Goal: Information Seeking & Learning: Find specific fact

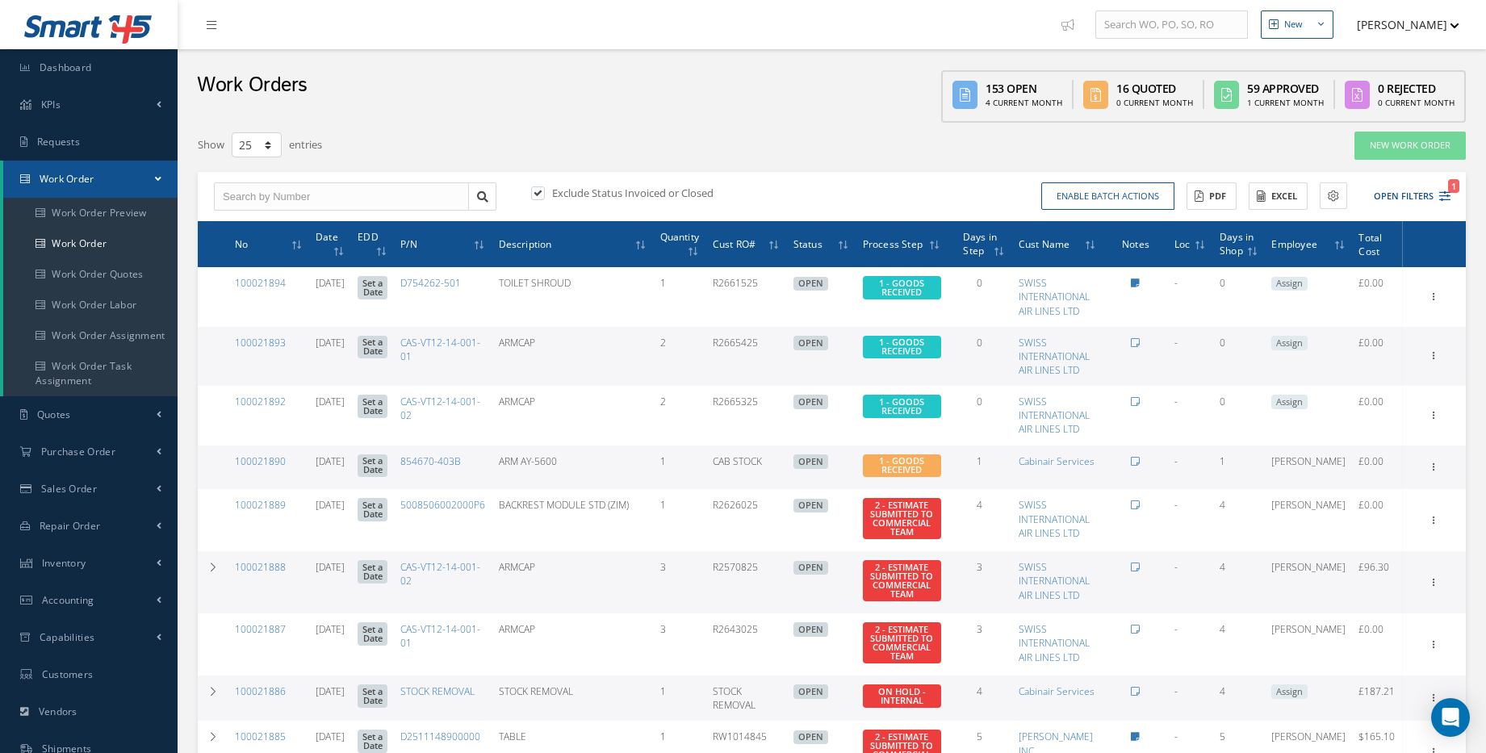
select select "25"
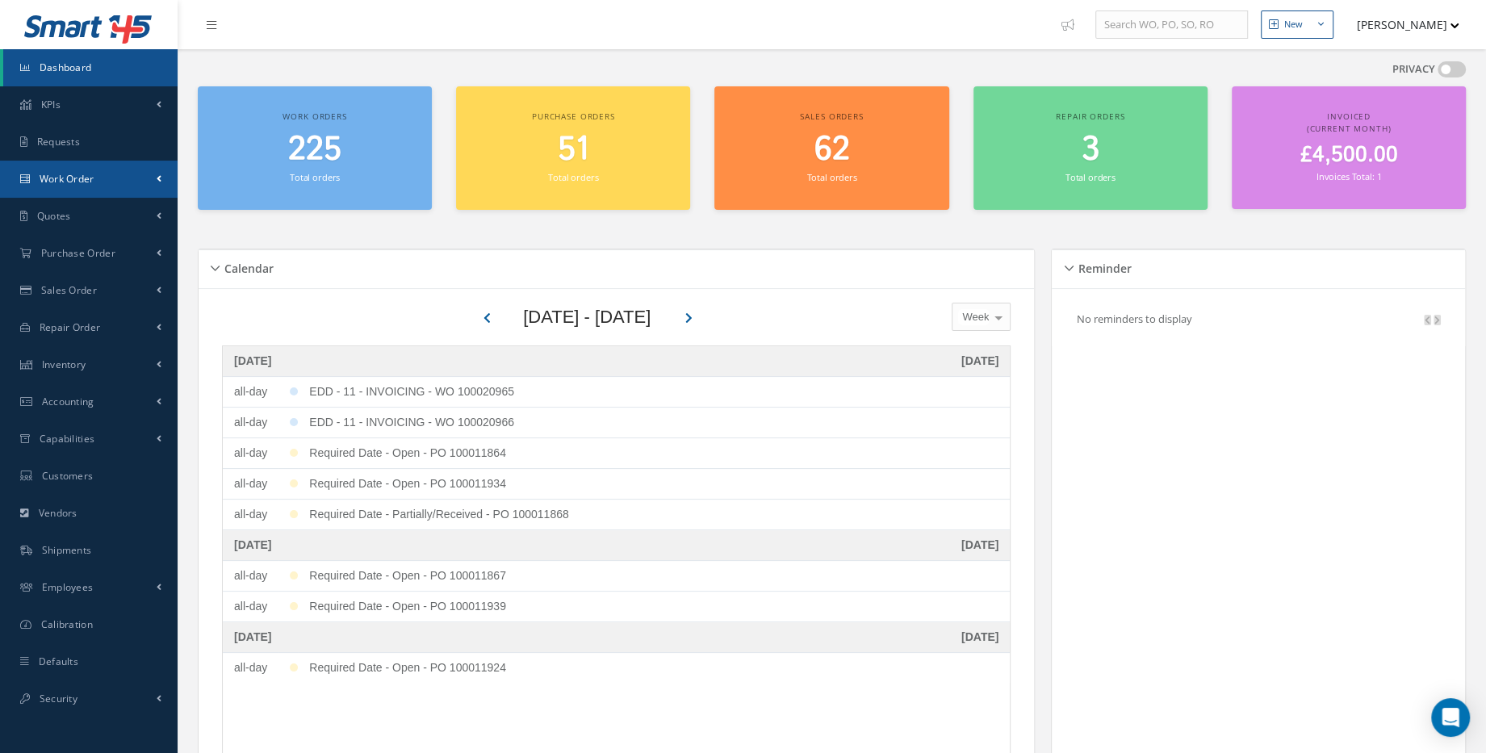
click at [96, 180] on link "Work Order" at bounding box center [89, 179] width 178 height 37
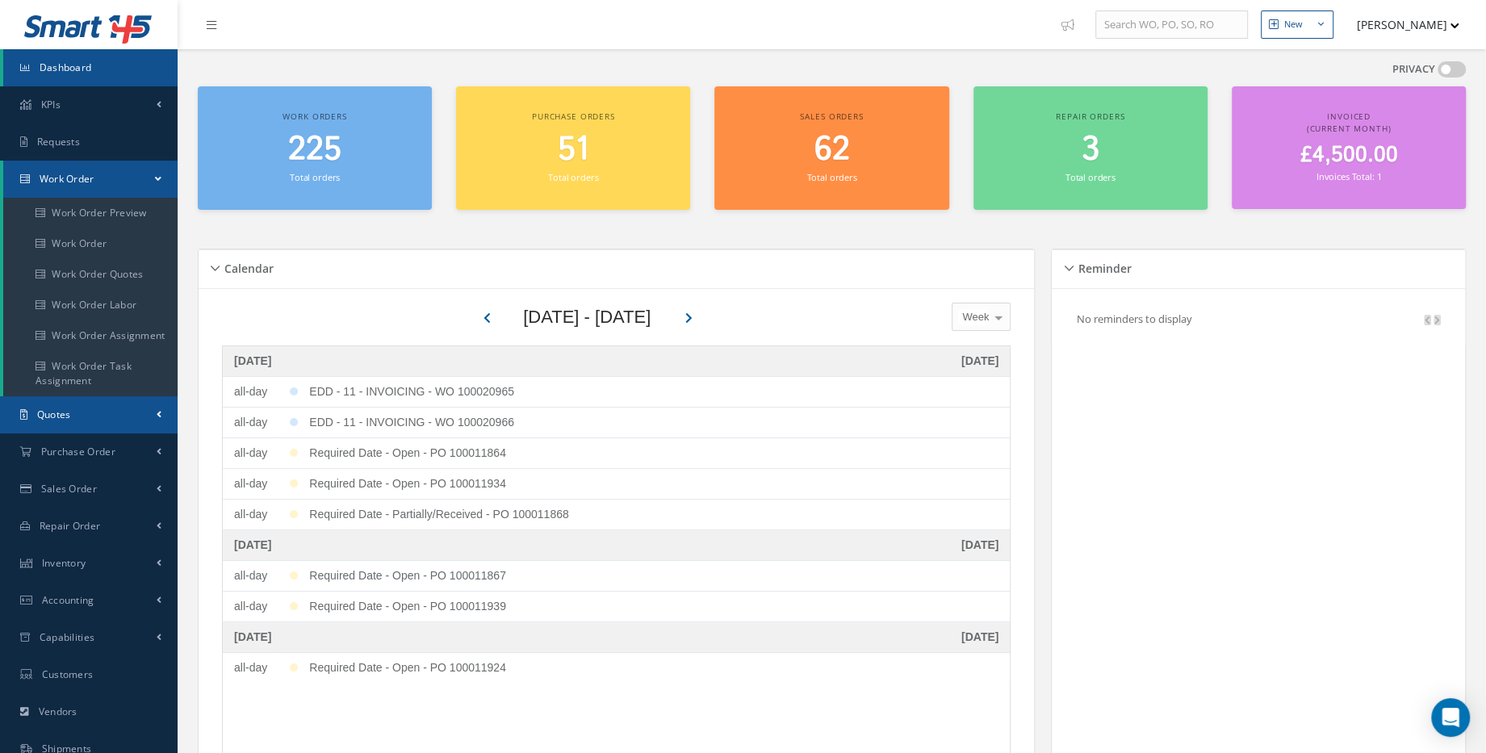
click at [107, 405] on link "Quotes" at bounding box center [89, 414] width 178 height 37
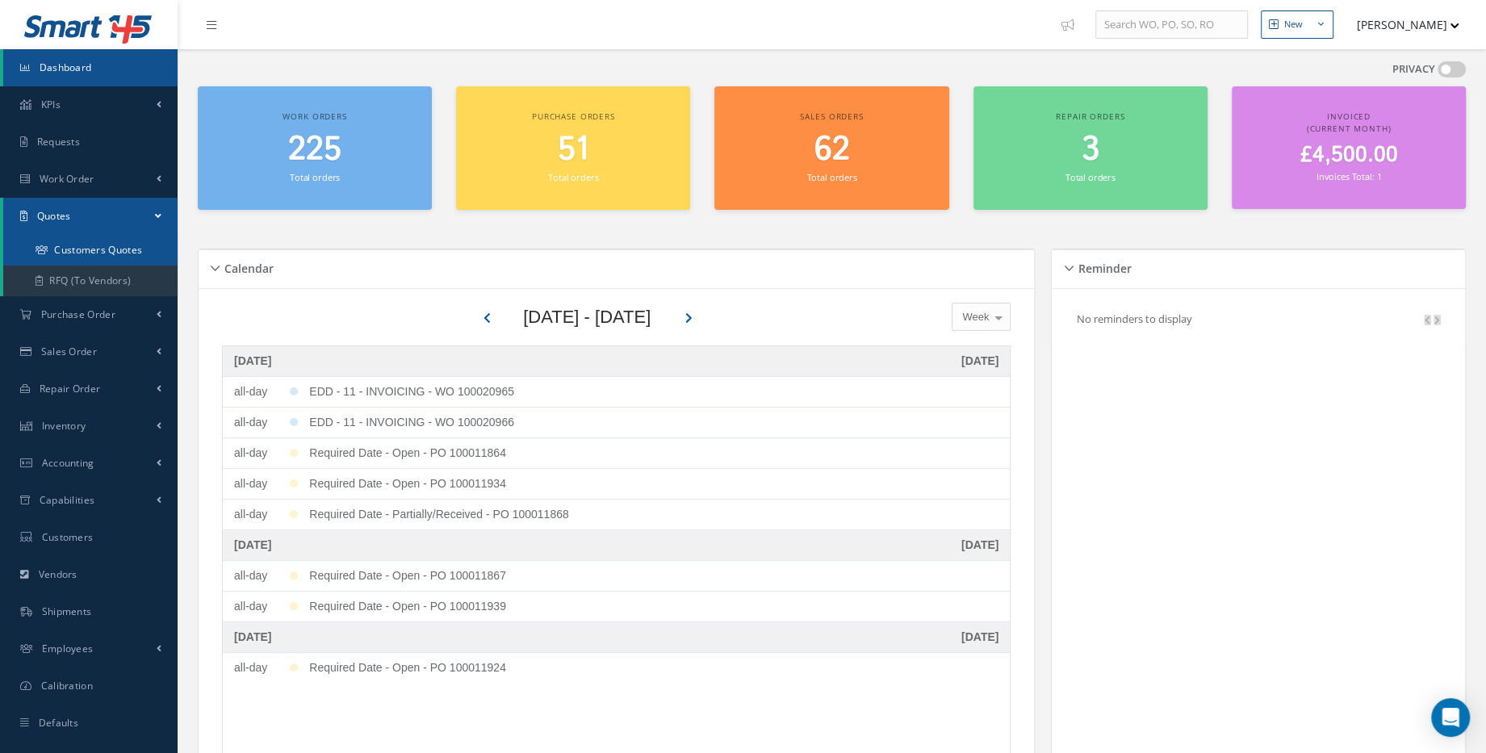
click at [81, 247] on link "Customers Quotes" at bounding box center [90, 250] width 174 height 31
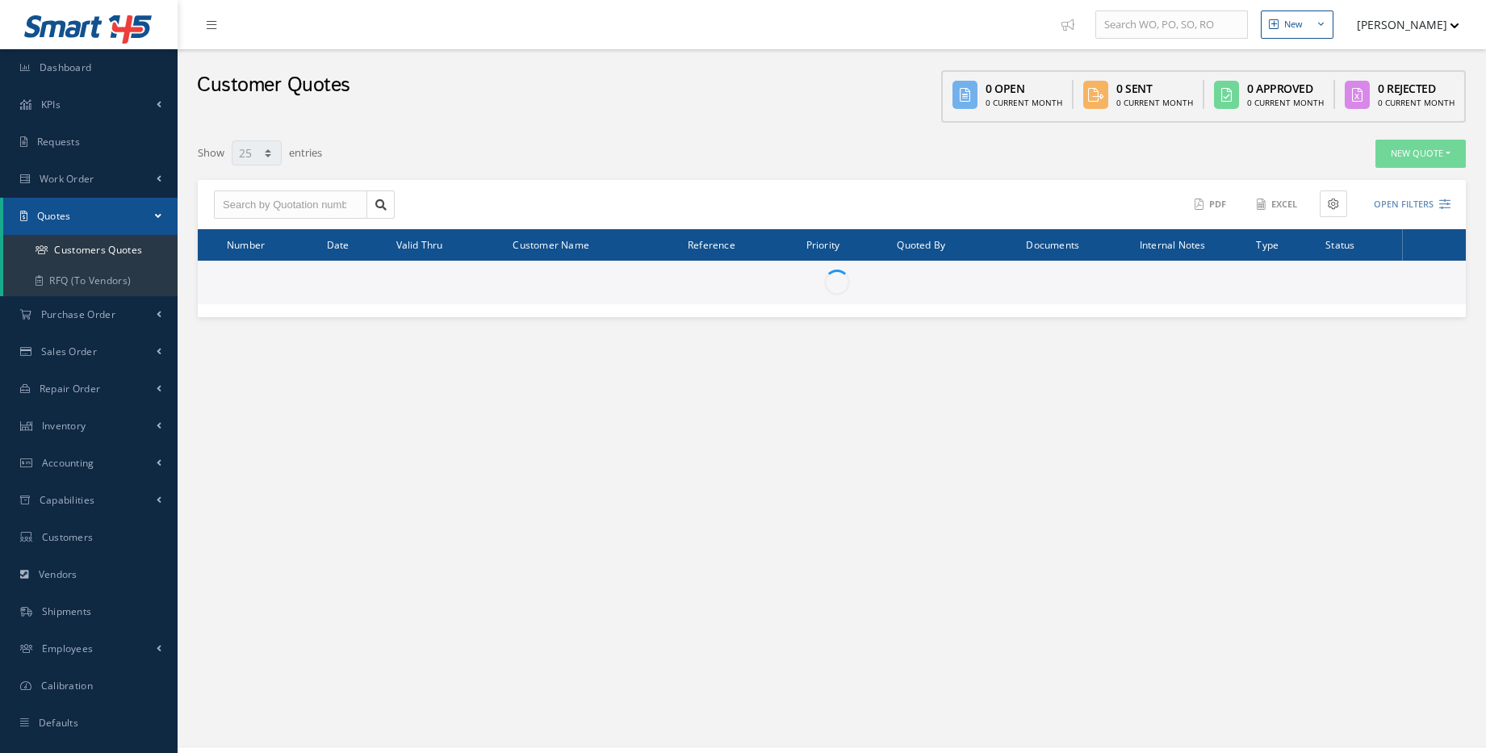
select select "25"
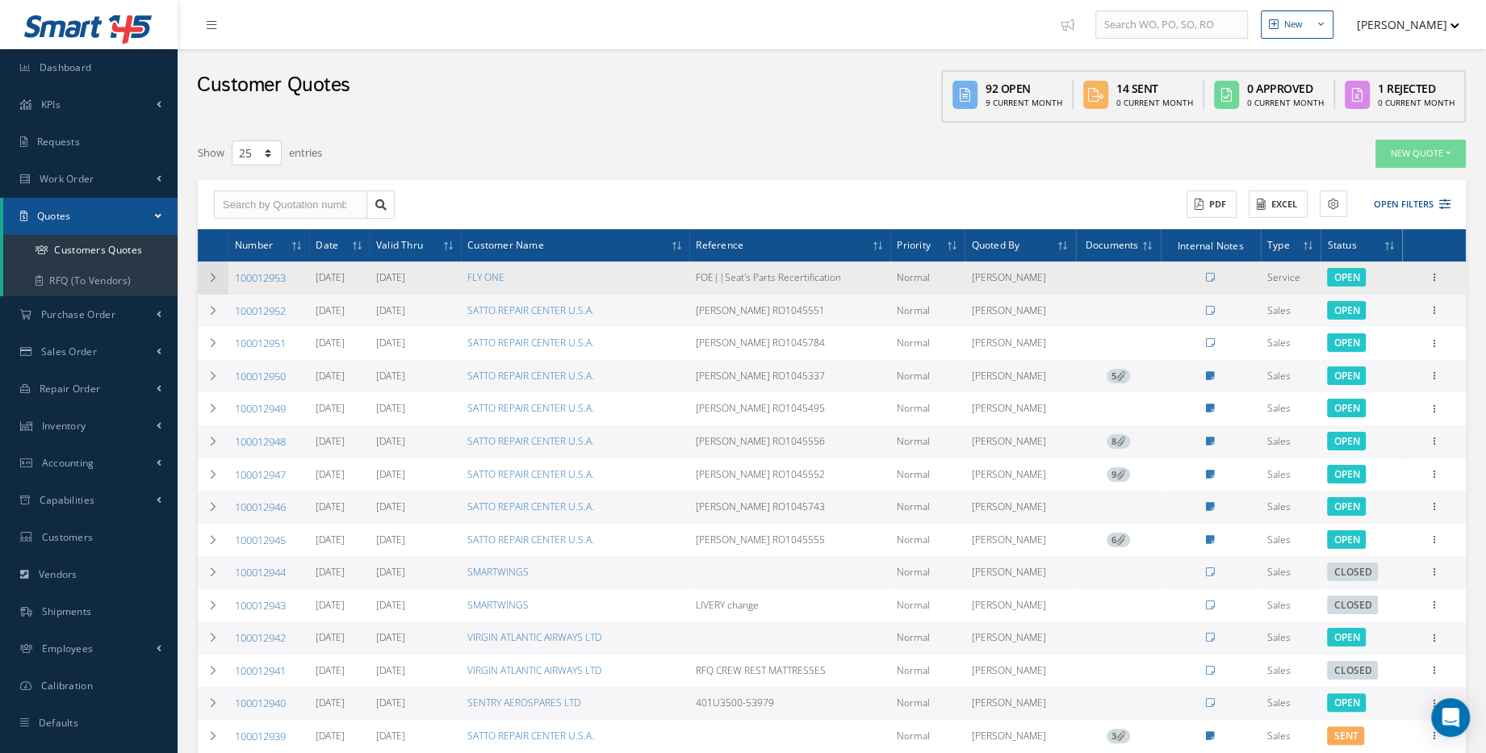
click at [201, 279] on td at bounding box center [213, 278] width 31 height 33
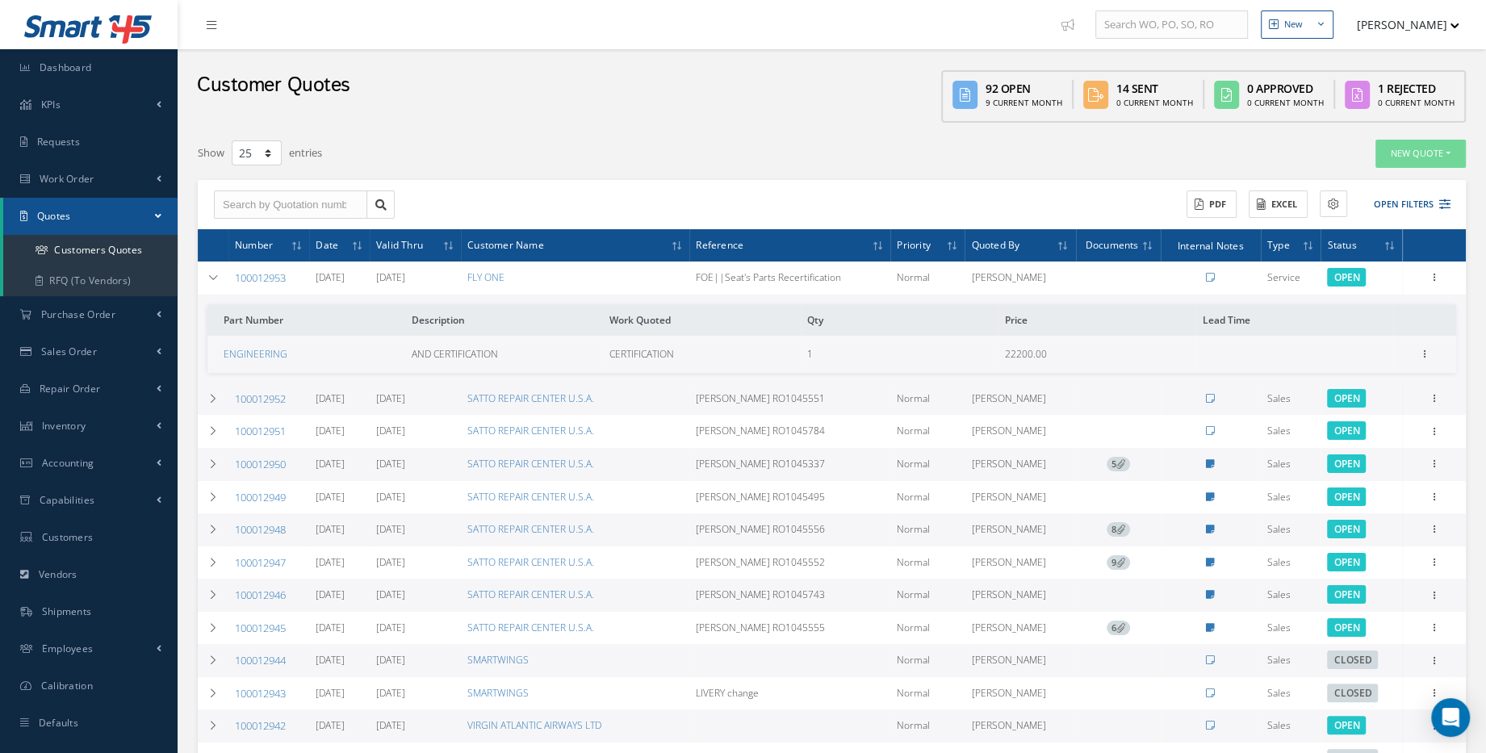
click at [258, 276] on link "100012953" at bounding box center [260, 277] width 51 height 15
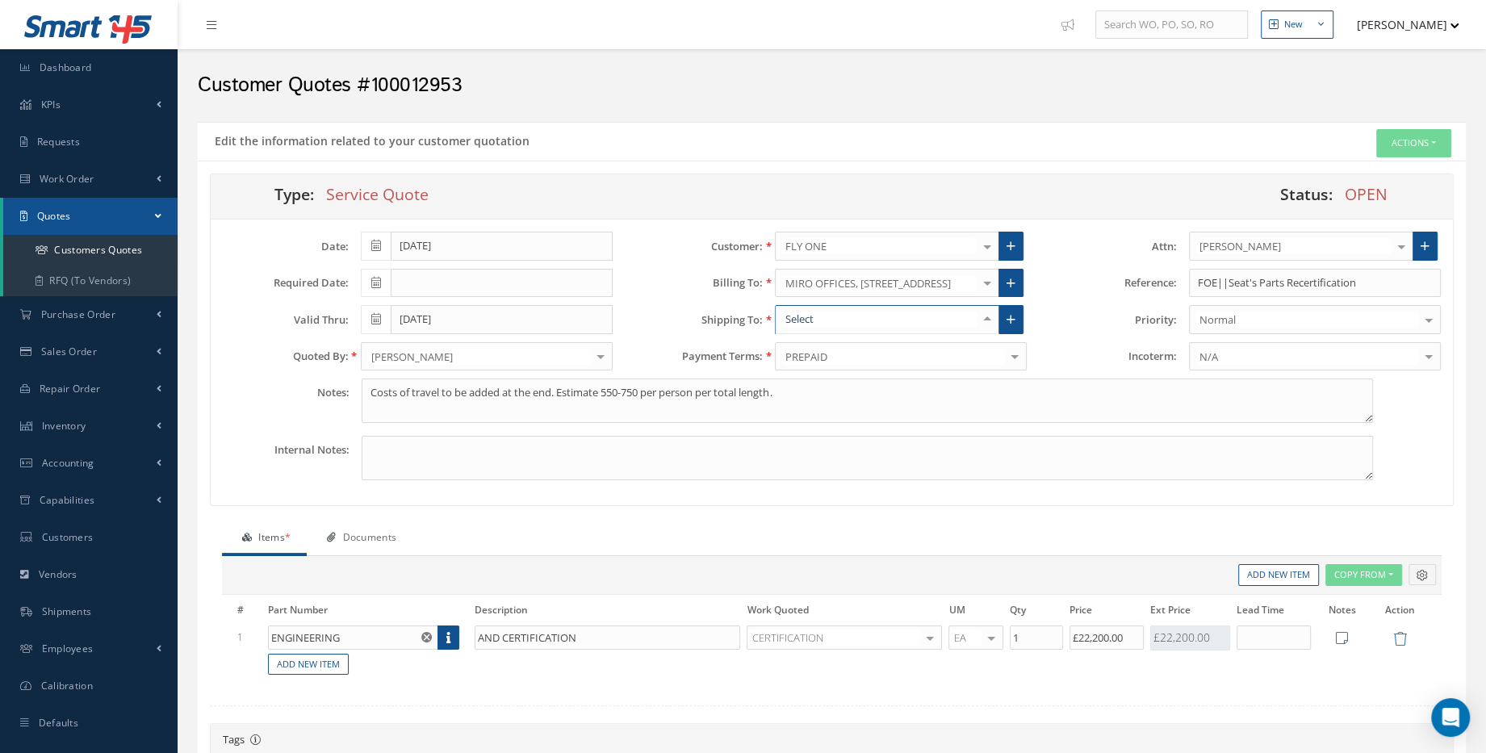
click at [986, 317] on div at bounding box center [987, 319] width 23 height 27
click at [989, 279] on div at bounding box center [987, 283] width 23 height 27
click at [1079, 331] on div "Priority: Normal Normal AOG Critical No elements found. List is empty." at bounding box center [1246, 319] width 414 height 29
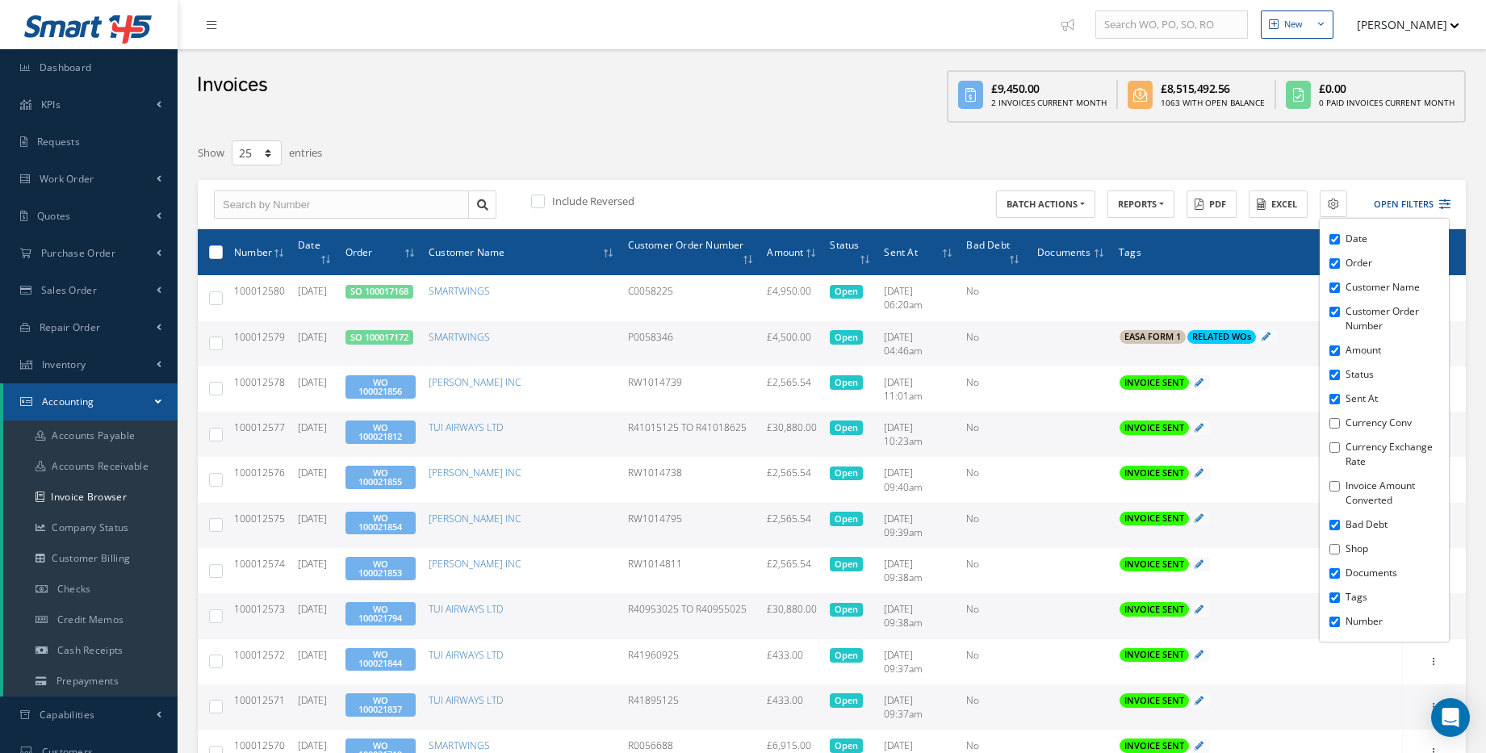
select select "25"
click at [113, 412] on link "Accounting" at bounding box center [90, 401] width 174 height 37
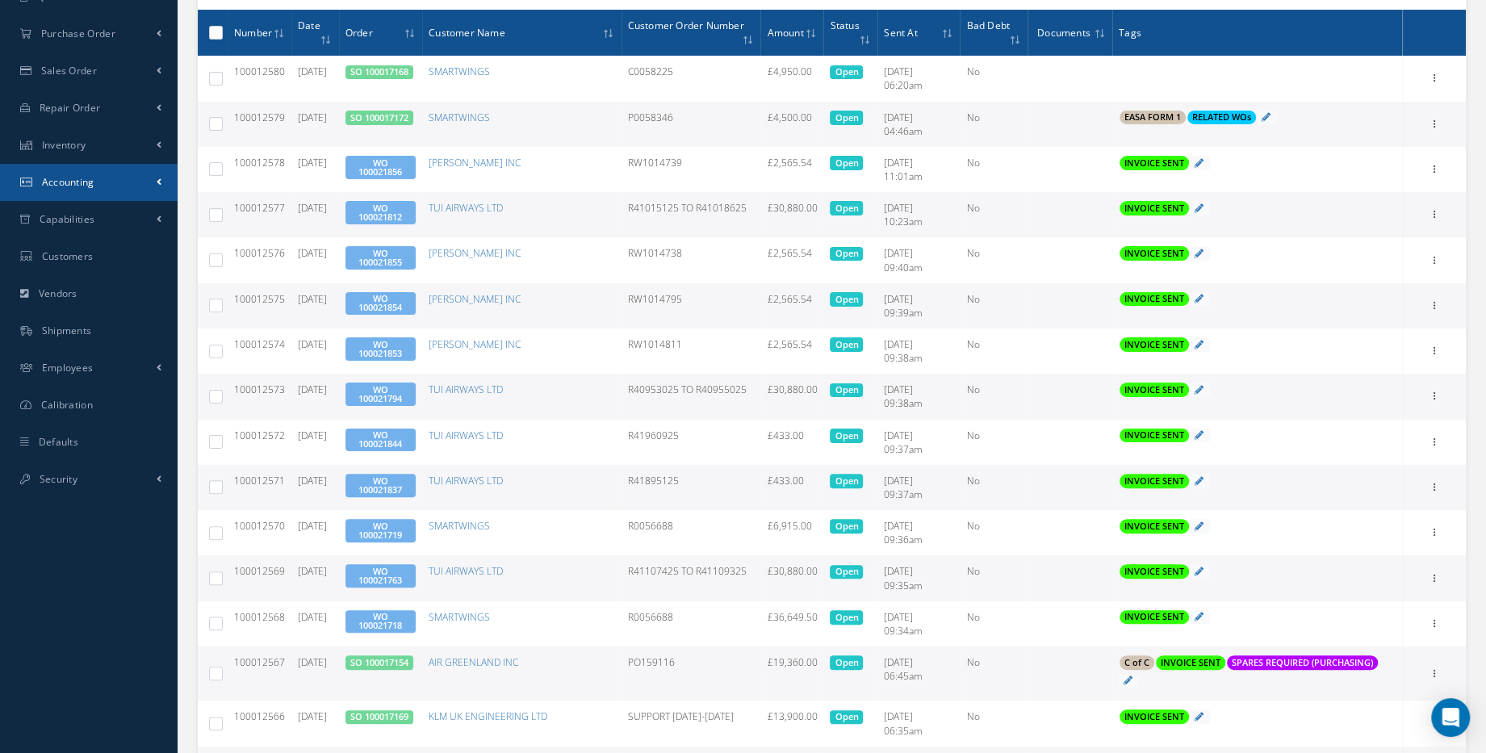
scroll to position [73, 0]
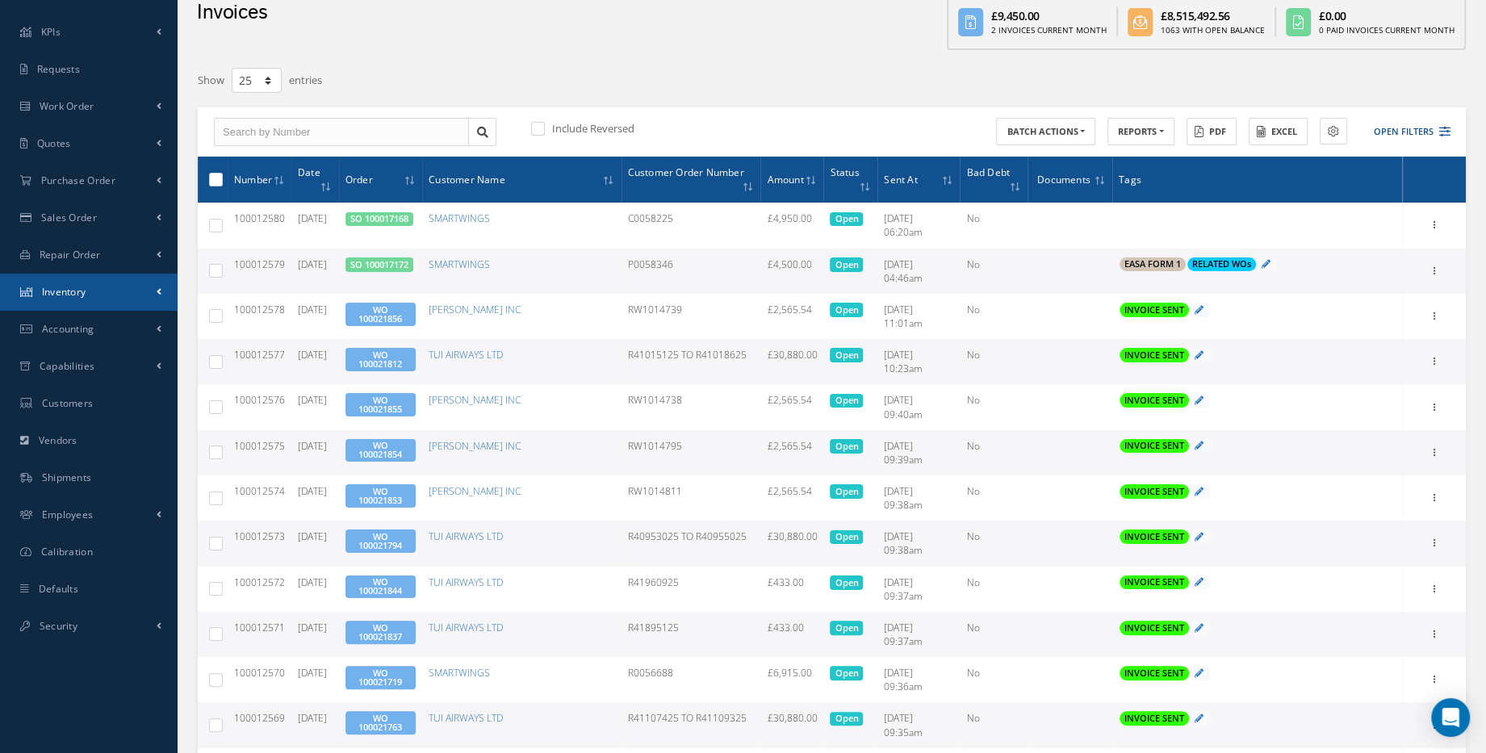
click at [87, 304] on link "Inventory" at bounding box center [89, 292] width 178 height 37
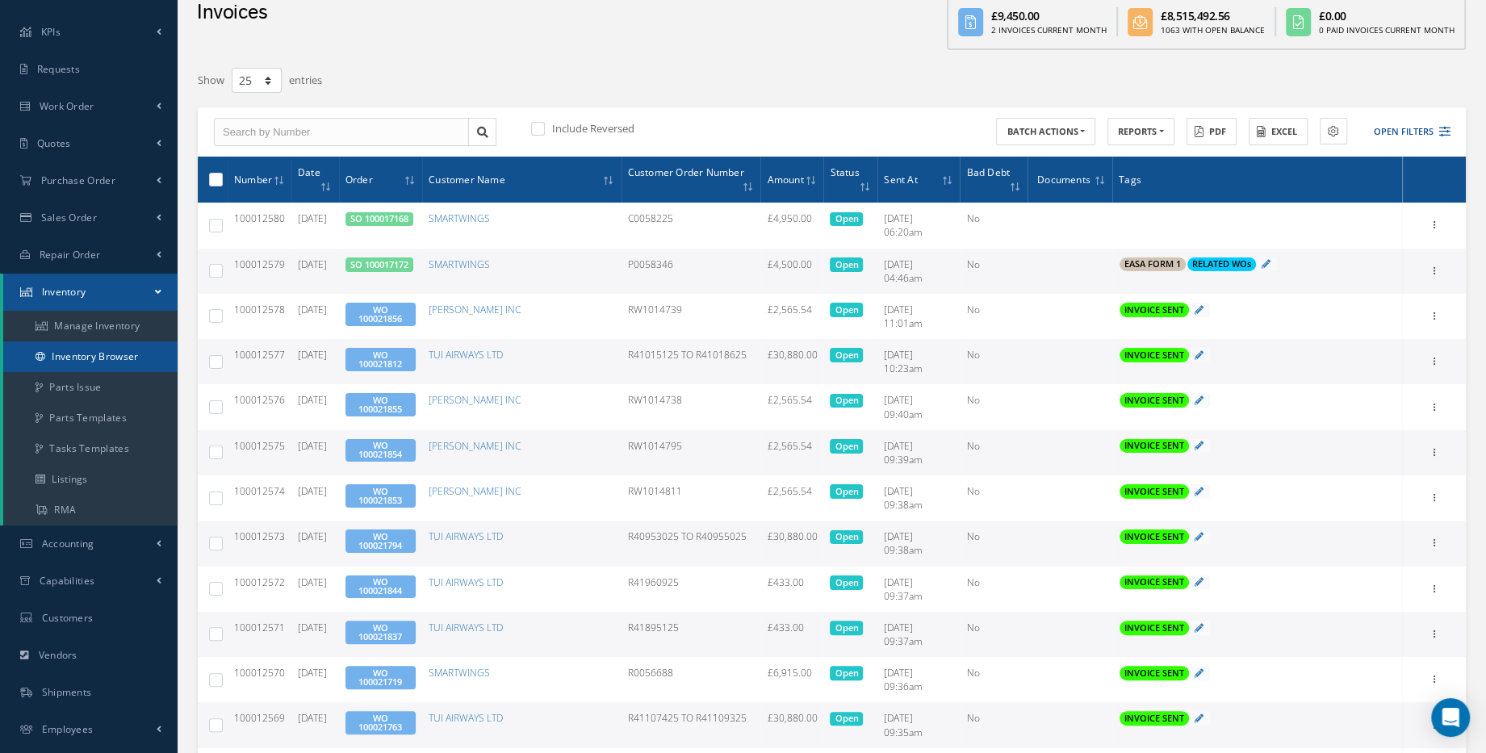
click at [85, 358] on link "Inventory Browser" at bounding box center [90, 356] width 174 height 31
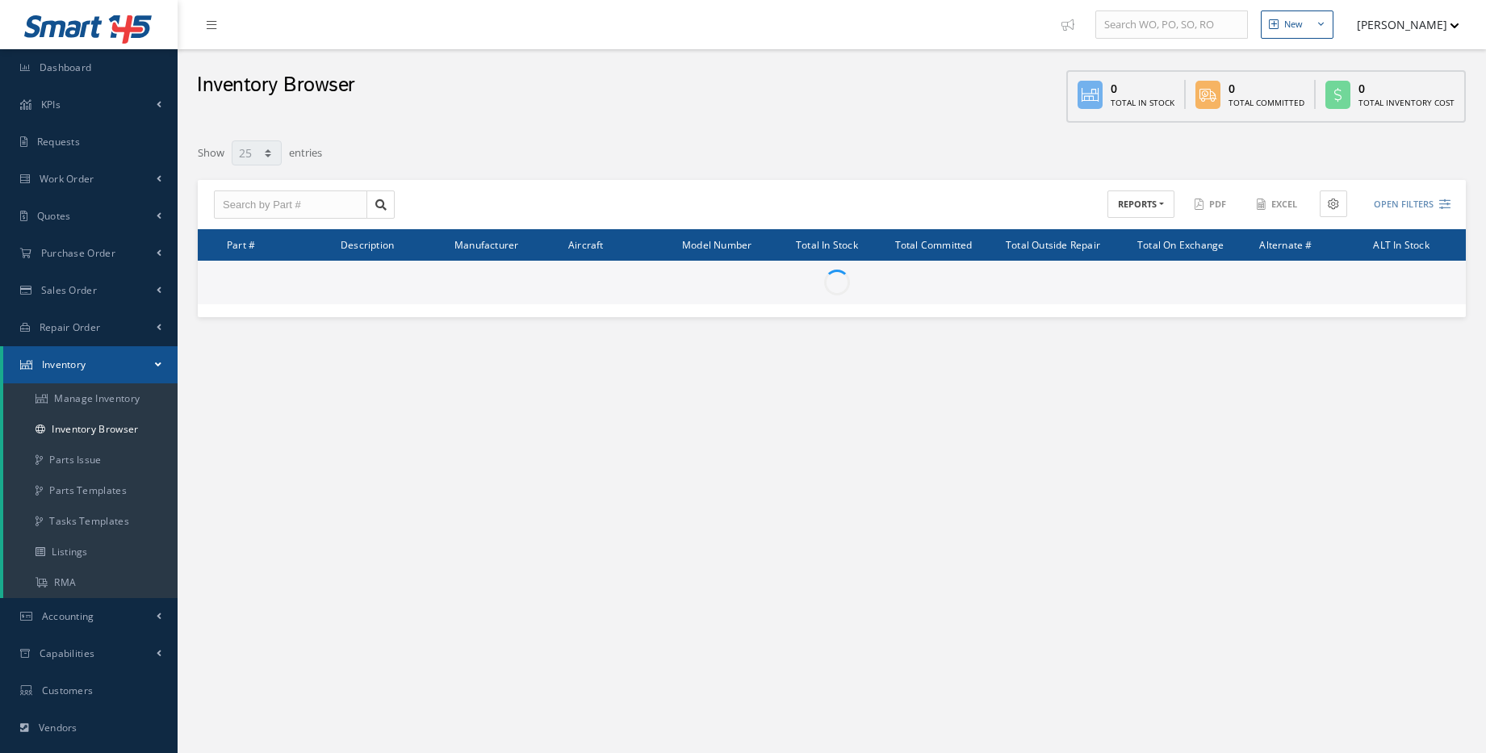
select select "25"
click at [287, 202] on input "text" at bounding box center [290, 205] width 153 height 29
paste input "1L400407-21"
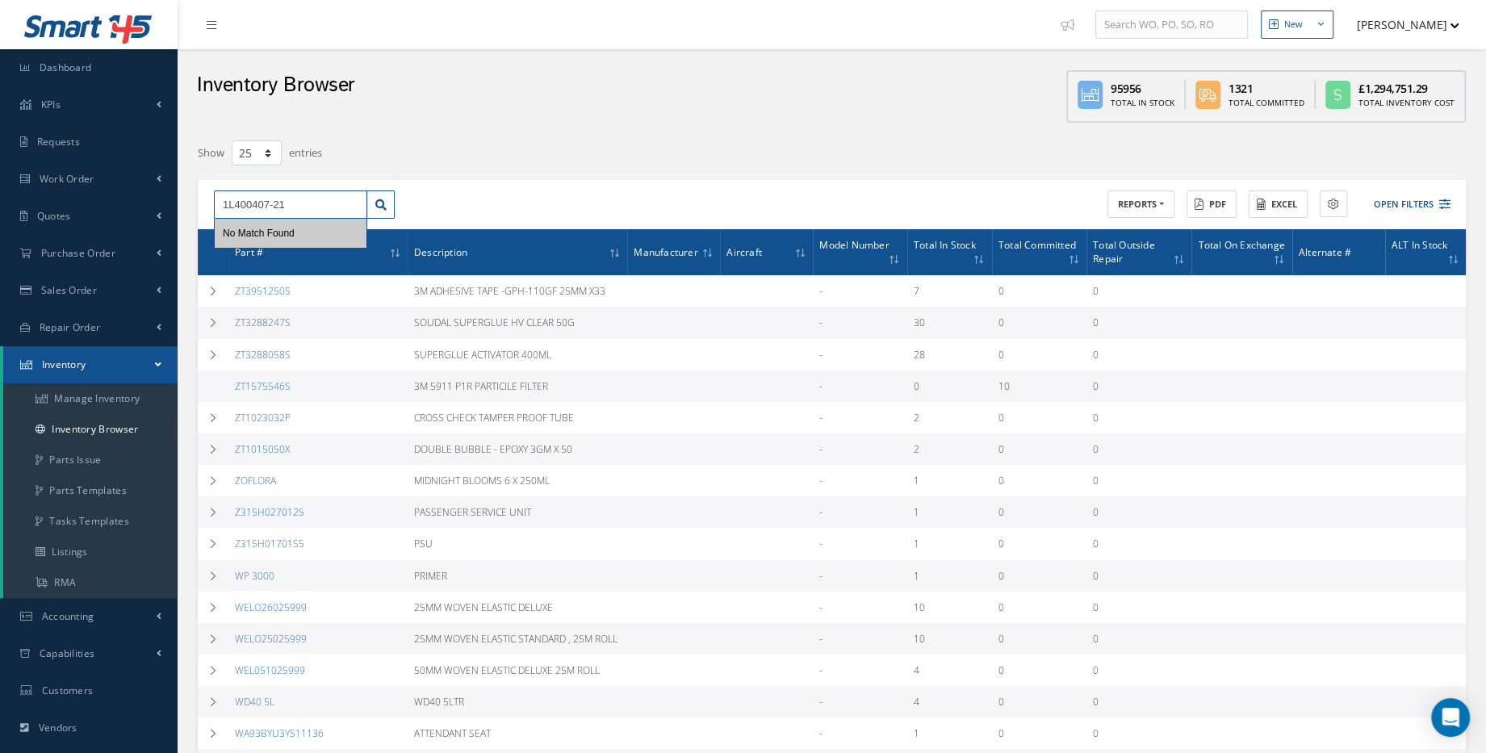
click at [314, 210] on input "1L400407-21" at bounding box center [290, 205] width 153 height 29
type input "1L400407-21"
click at [1431, 205] on button "Open Filters" at bounding box center [1405, 204] width 91 height 27
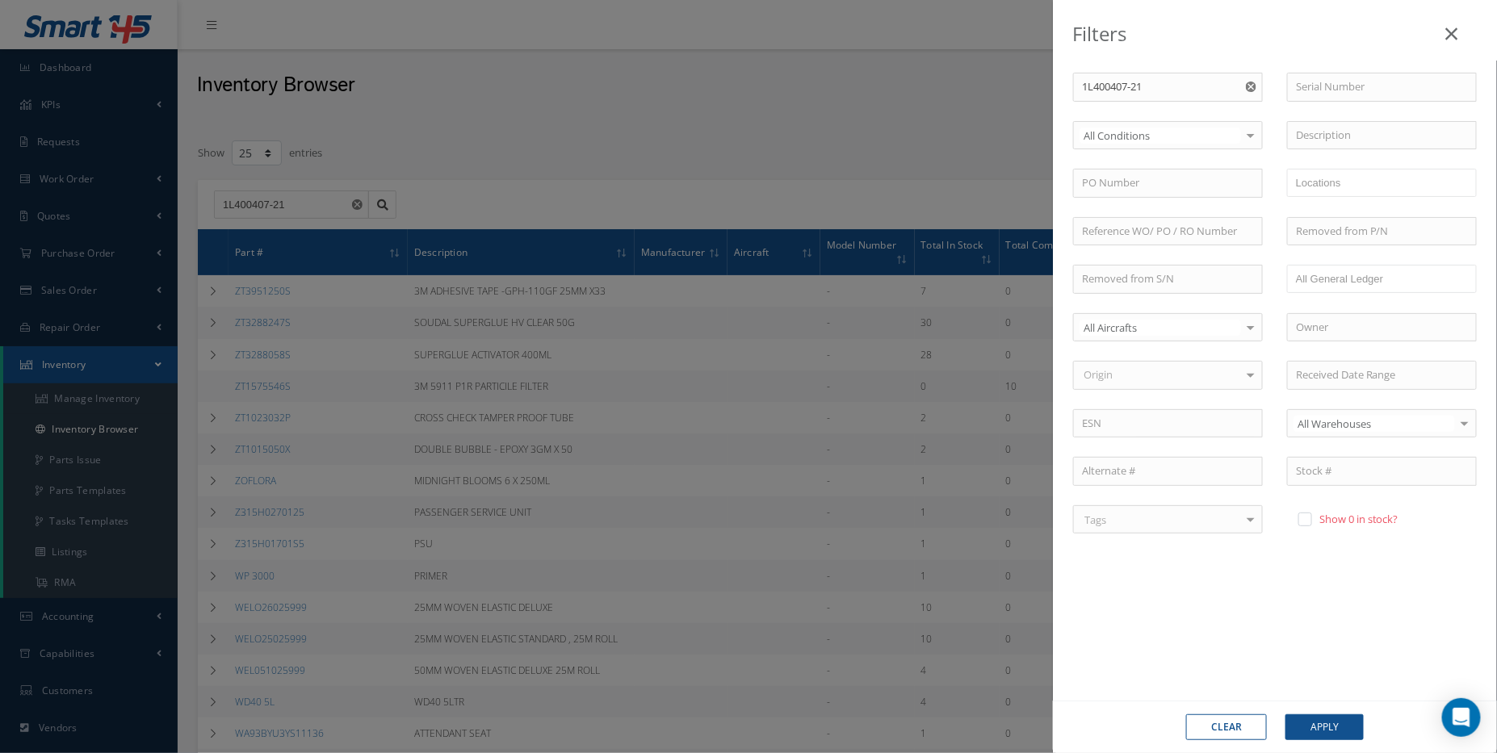
click at [1311, 512] on label at bounding box center [1313, 519] width 4 height 15
click at [1305, 515] on input "checkbox" at bounding box center [1303, 520] width 10 height 10
checkbox input "true"
click at [1320, 743] on div "Clear Apply" at bounding box center [1275, 727] width 444 height 52
click at [1320, 735] on button "Apply" at bounding box center [1324, 727] width 78 height 26
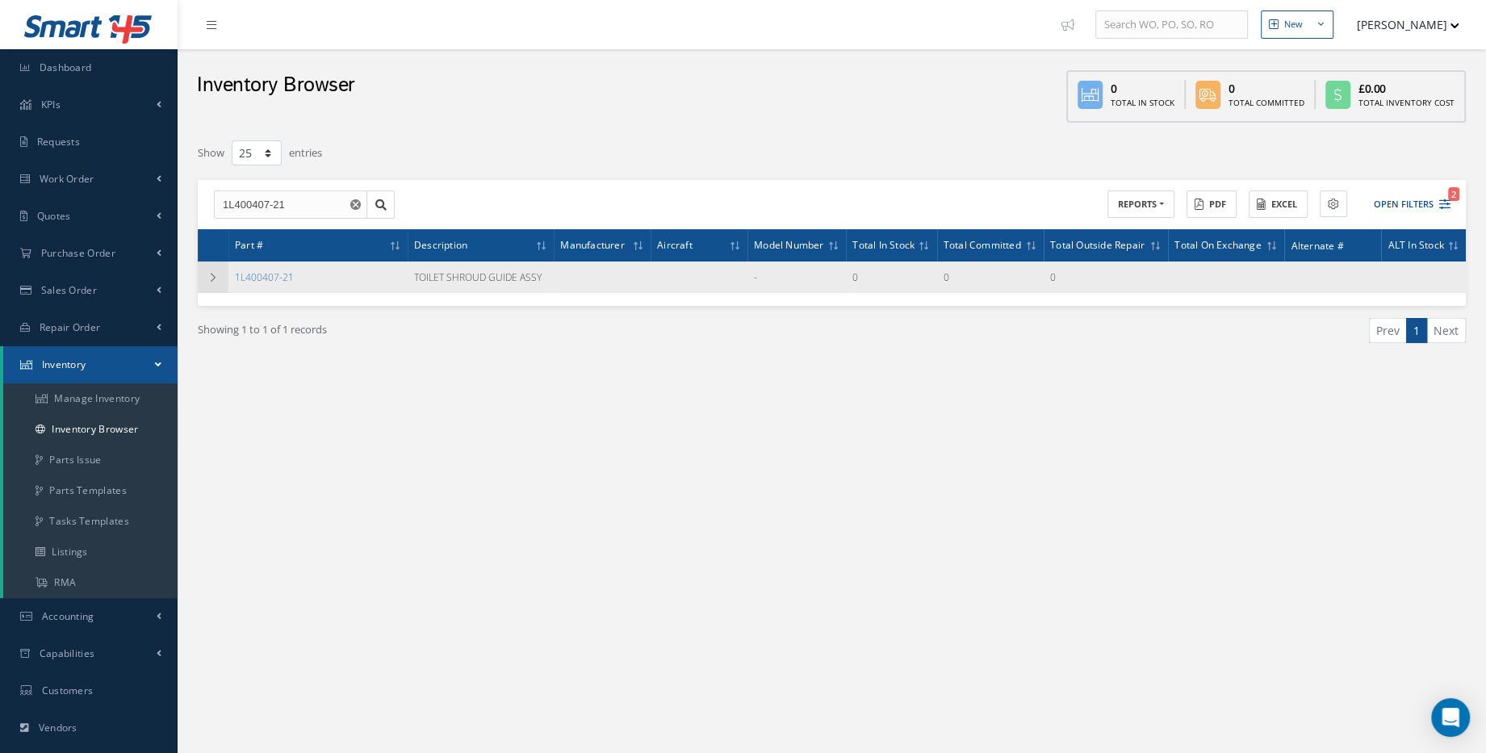
click at [211, 279] on icon at bounding box center [212, 278] width 11 height 10
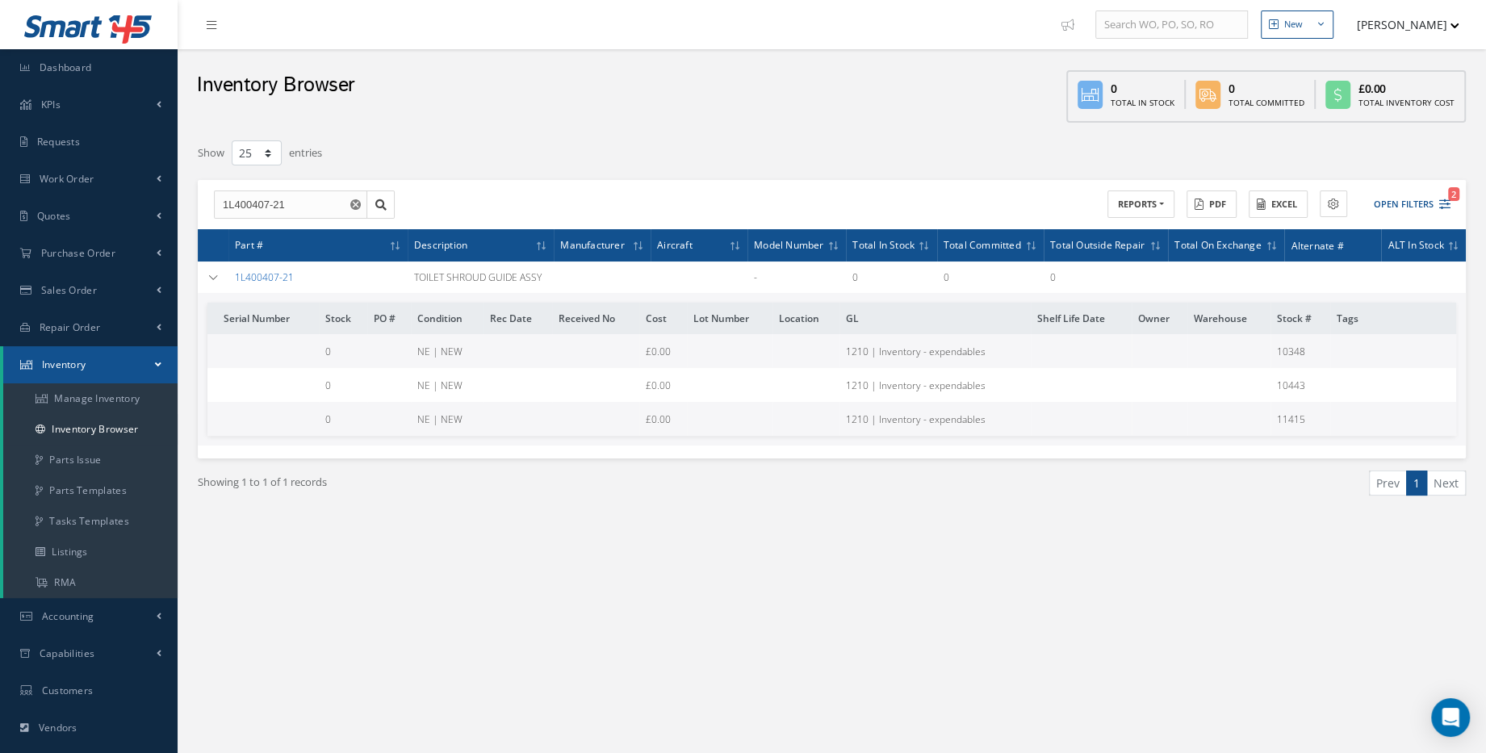
click at [276, 275] on link "1L400407-21" at bounding box center [264, 277] width 59 height 14
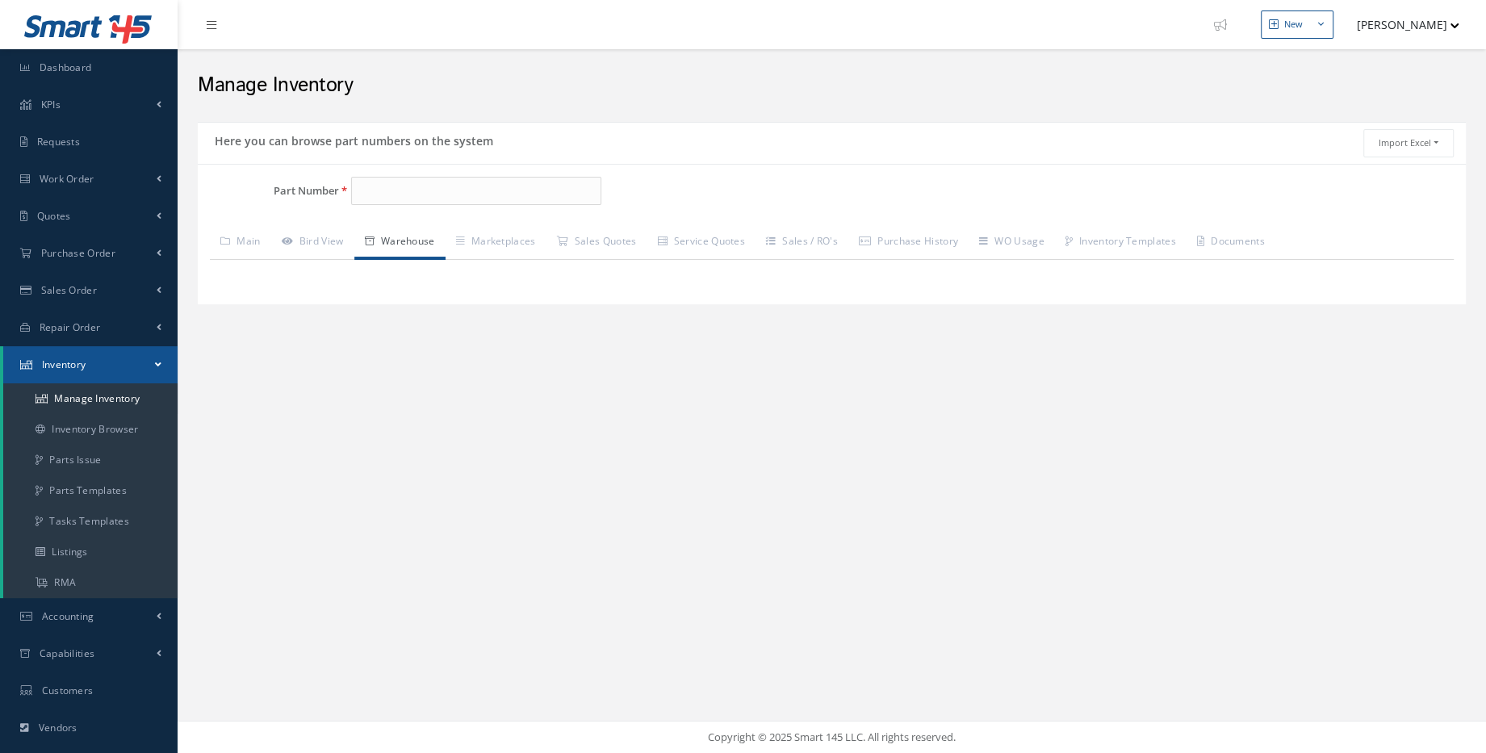
type input "1L400407-21"
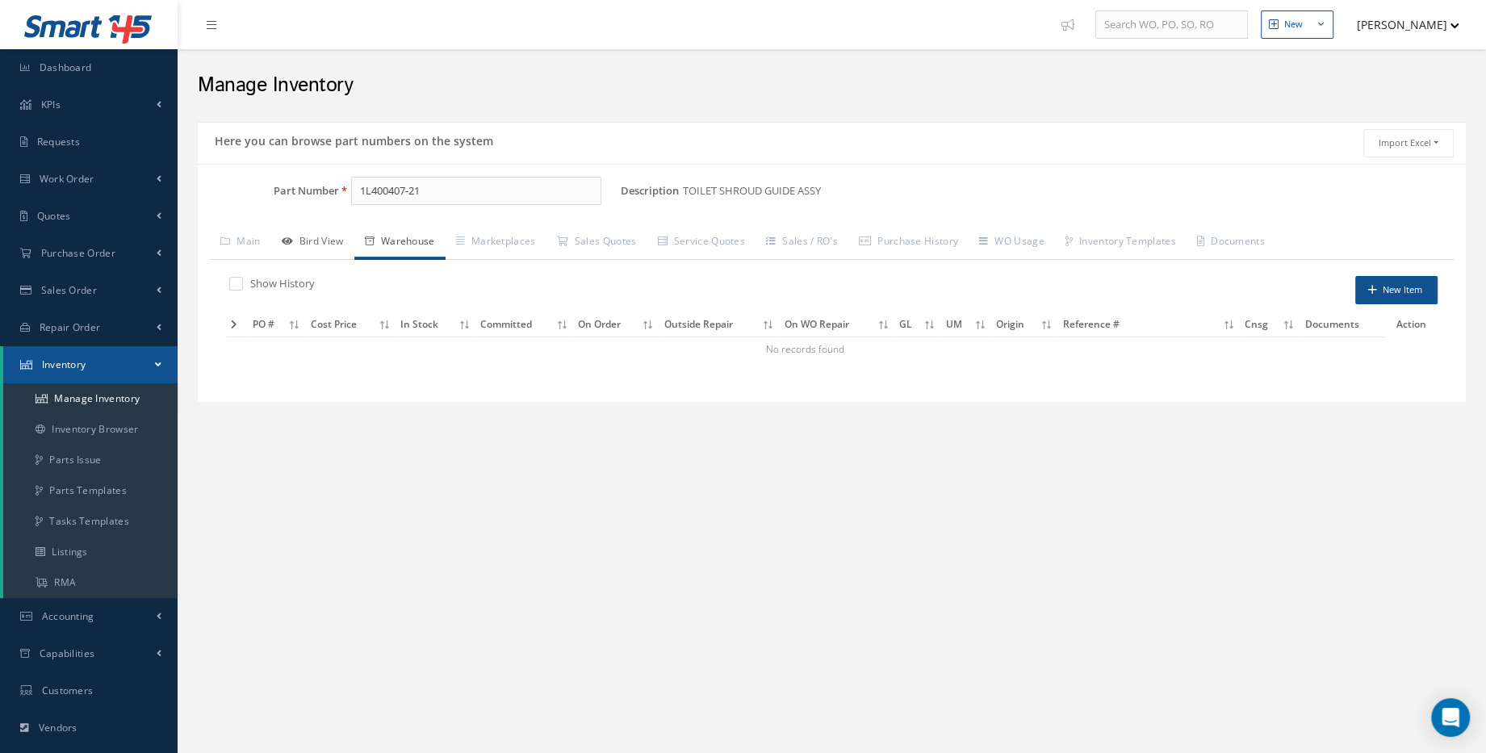
click at [327, 244] on link "Bird View" at bounding box center [312, 243] width 83 height 34
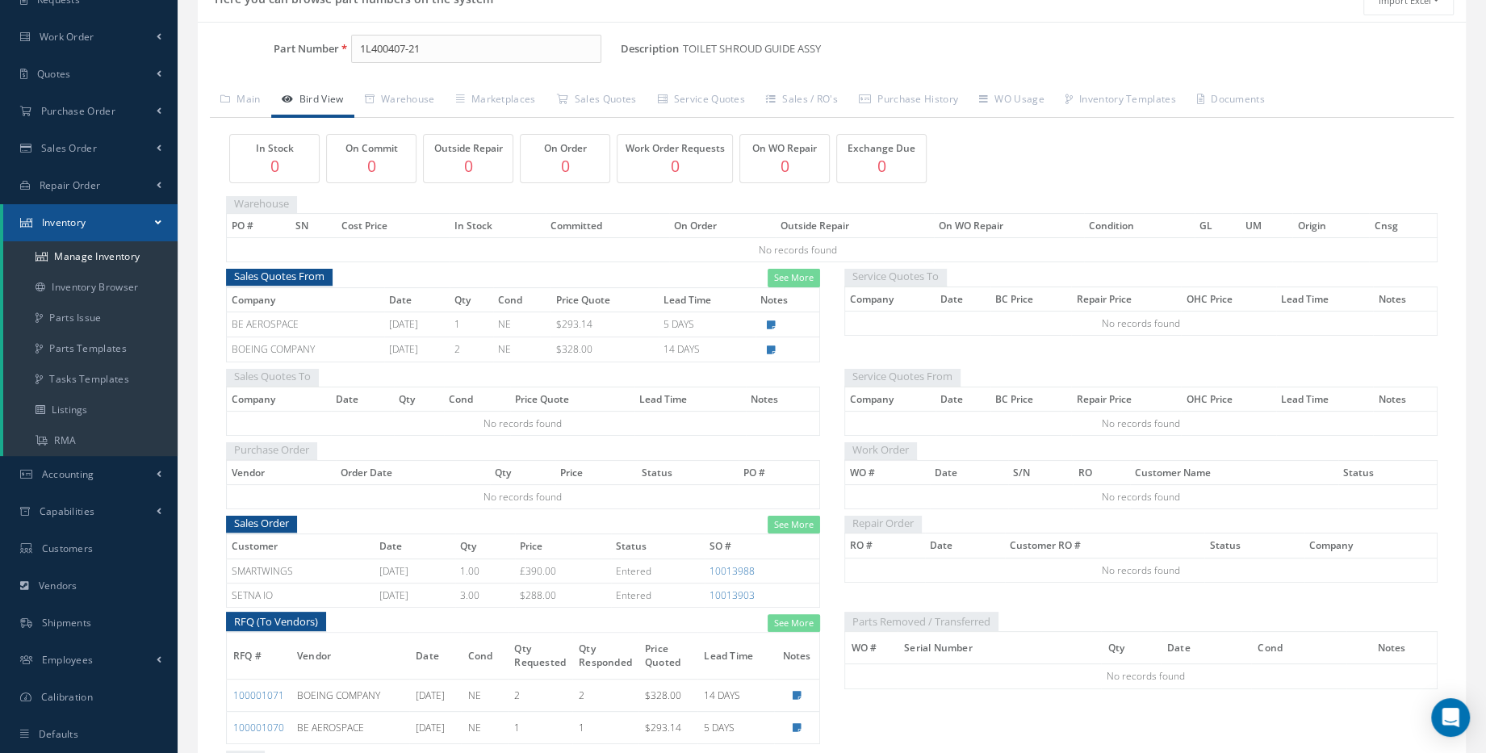
scroll to position [138, 0]
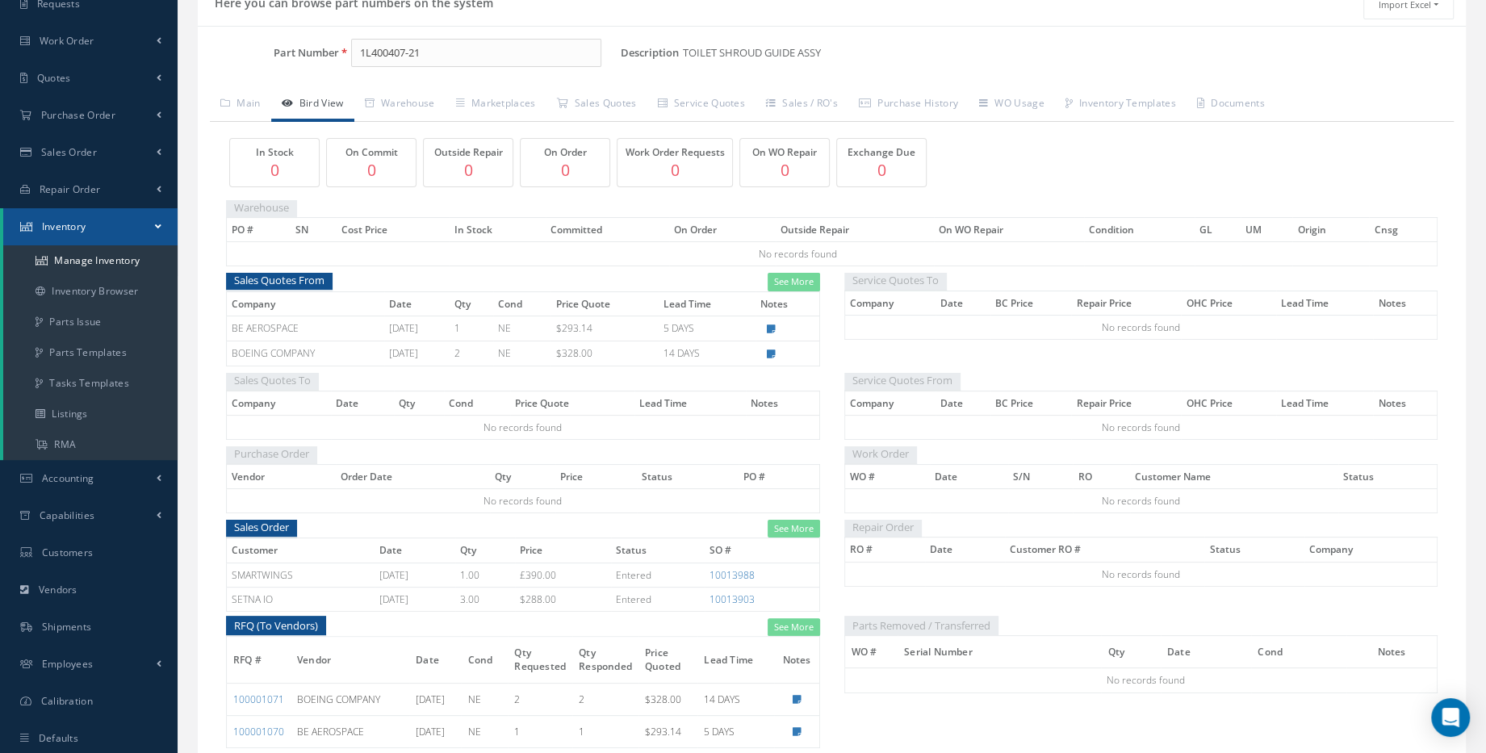
click at [250, 353] on td "BOEING COMPANY" at bounding box center [305, 353] width 157 height 25
click at [781, 275] on link "See More" at bounding box center [794, 282] width 52 height 19
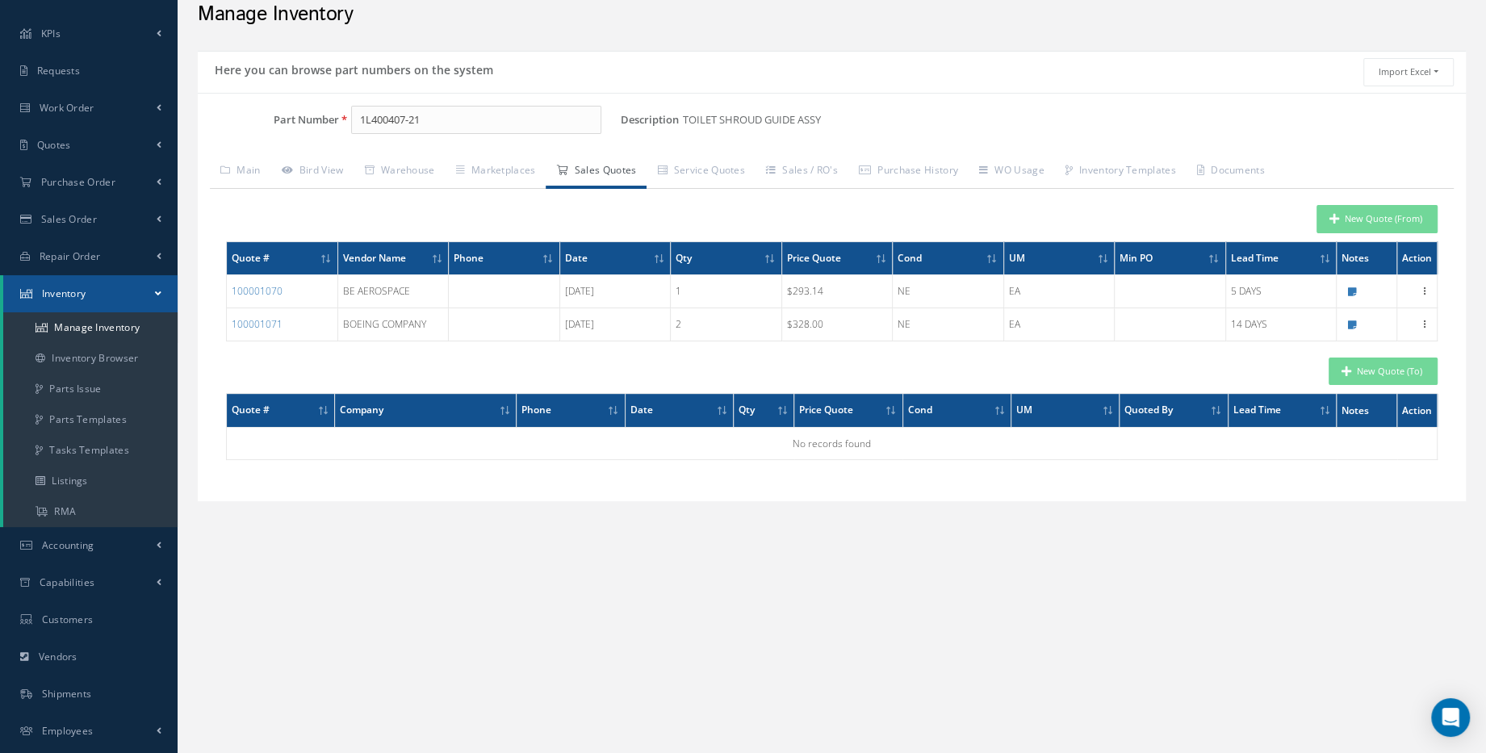
scroll to position [0, 0]
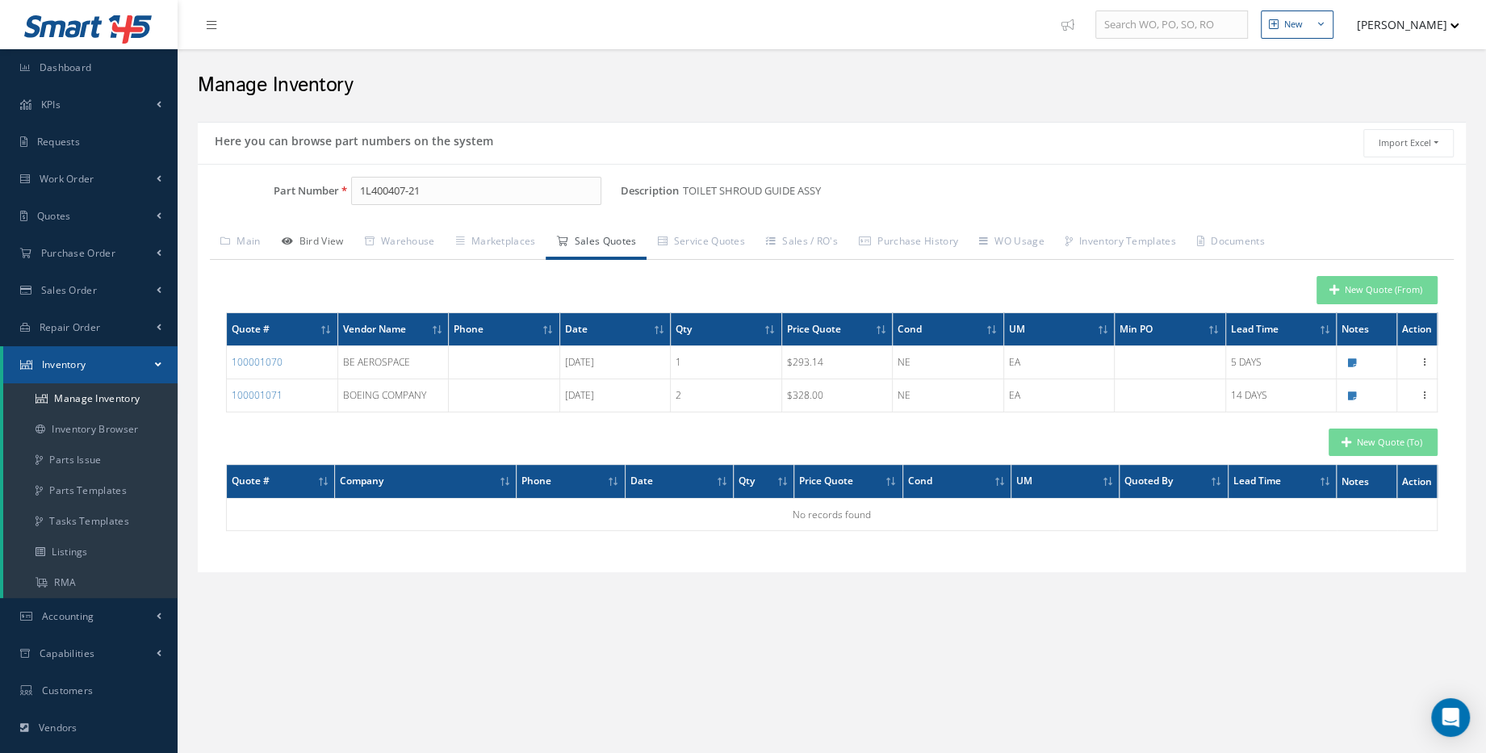
click at [293, 243] on icon at bounding box center [287, 242] width 11 height 10
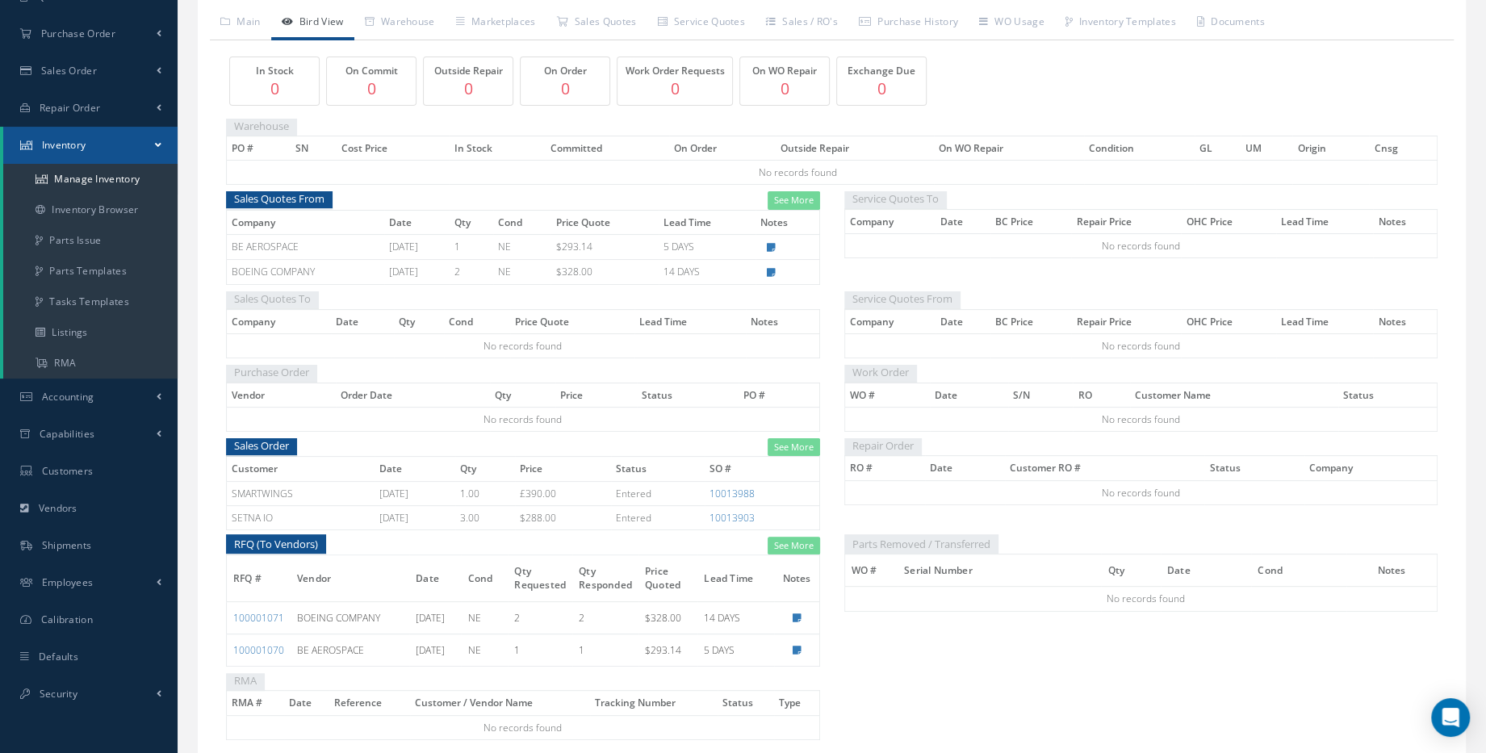
scroll to position [285, 0]
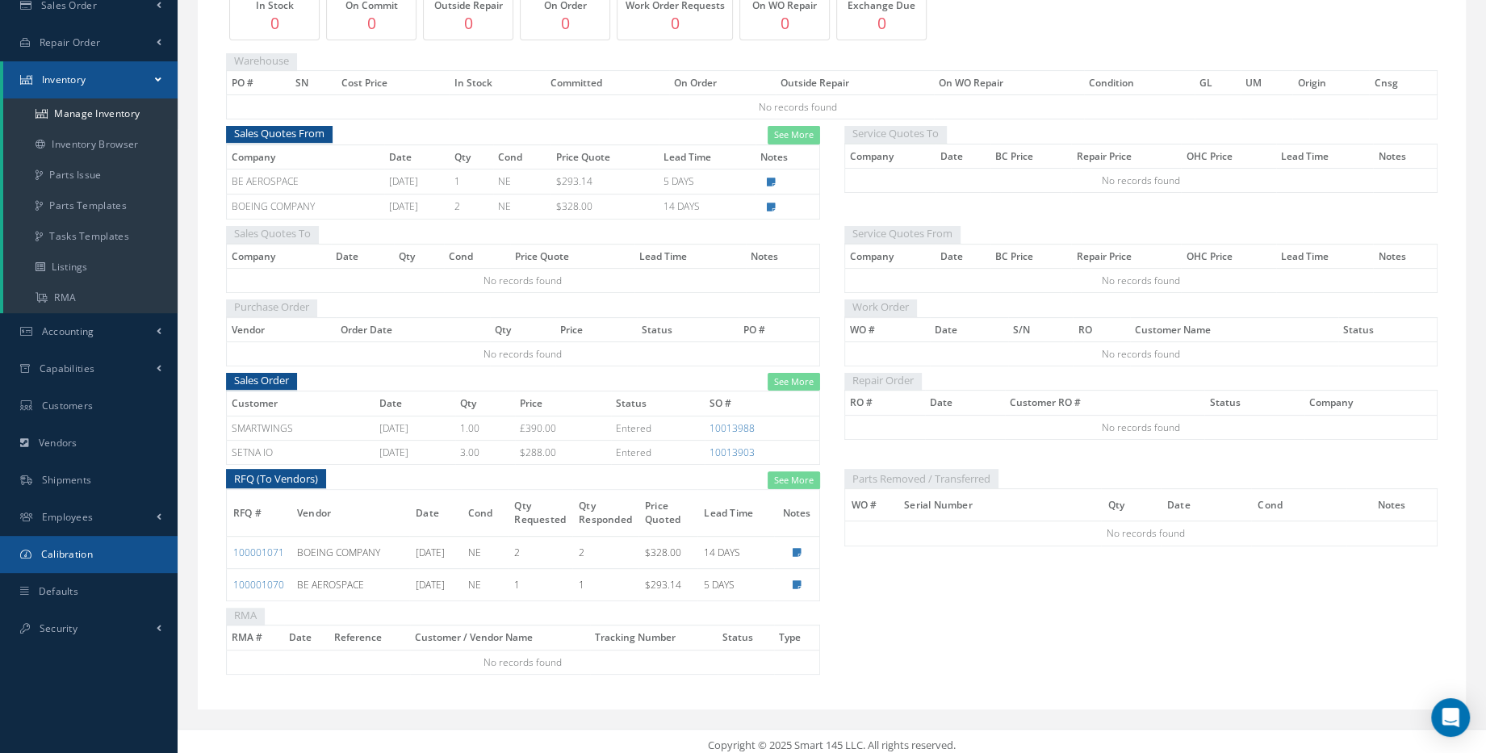
drag, startPoint x: 90, startPoint y: 555, endPoint x: 91, endPoint y: 541, distance: 13.7
click at [91, 543] on link "Calibration" at bounding box center [89, 554] width 178 height 37
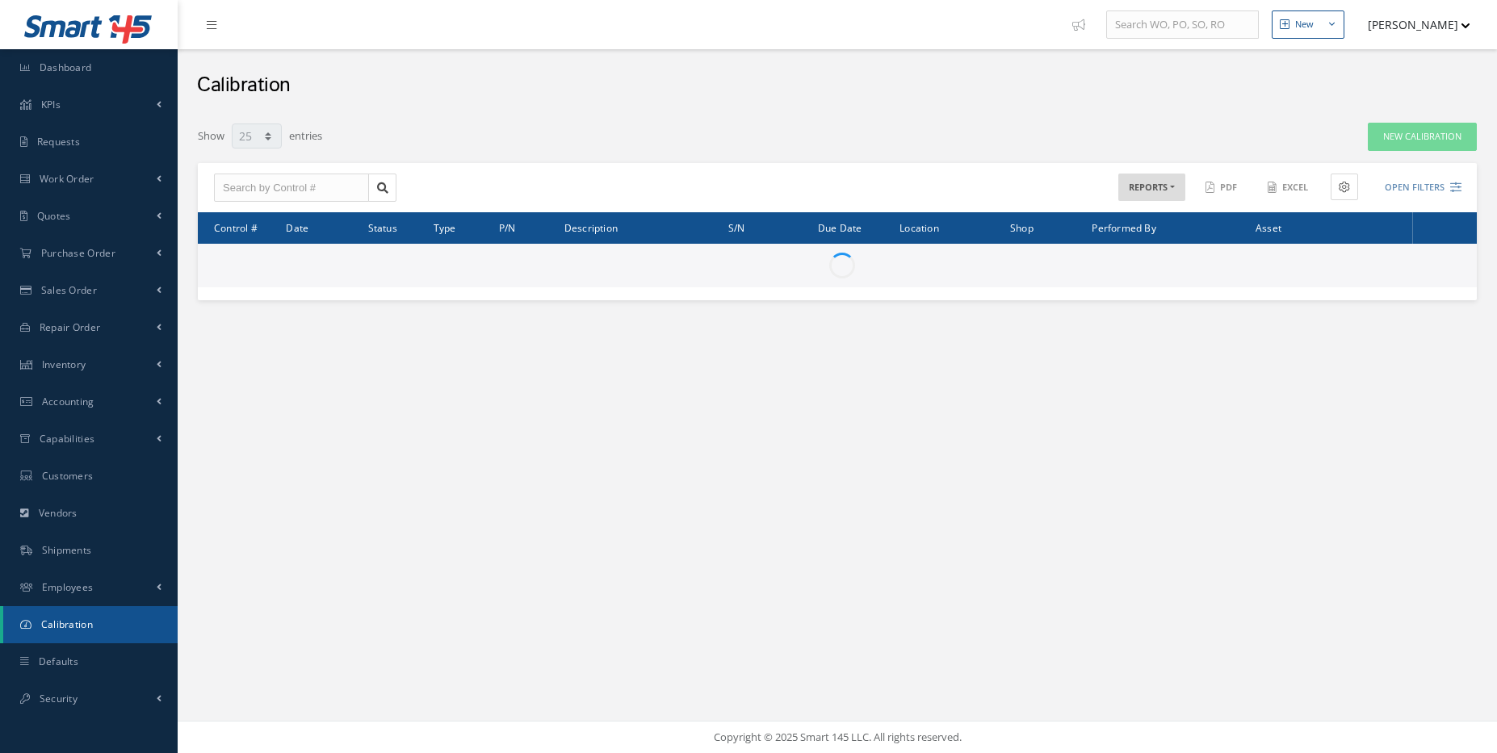
select select "25"
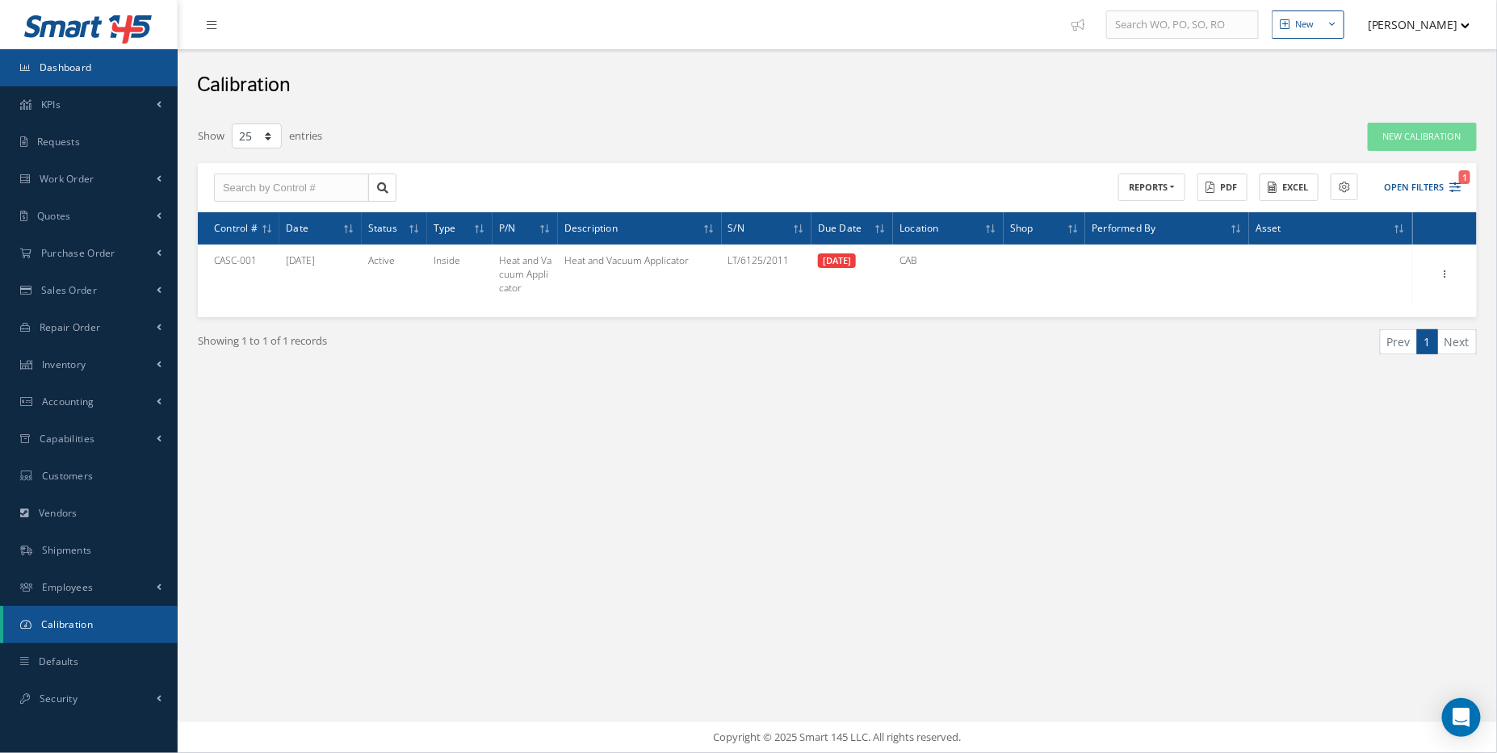
click at [111, 84] on link "Dashboard" at bounding box center [89, 67] width 178 height 37
